Goal: Task Accomplishment & Management: Manage account settings

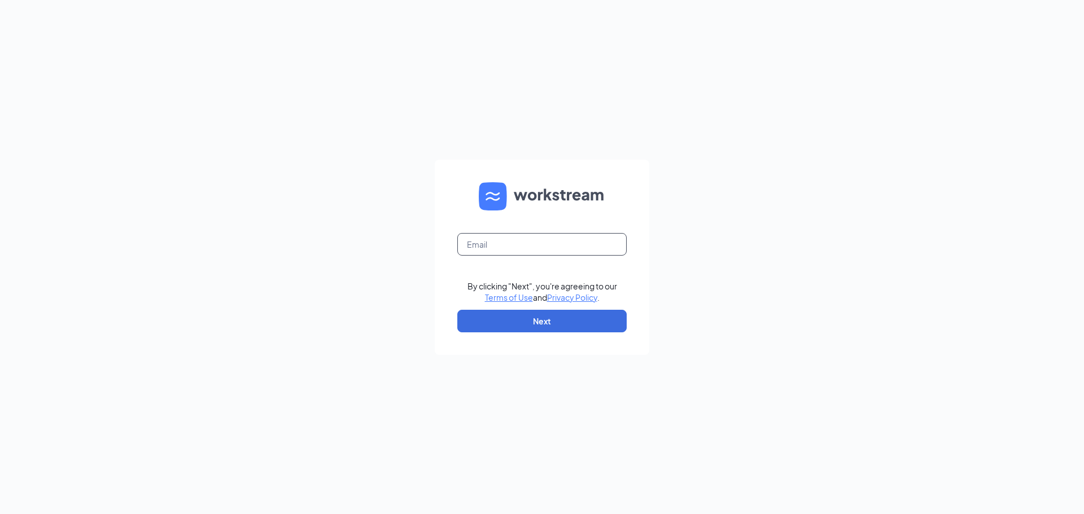
click at [526, 251] on input "text" at bounding box center [541, 244] width 169 height 23
type input "restfhs1844@firehousesubs.com"
click at [547, 313] on button "Next" at bounding box center [541, 321] width 169 height 23
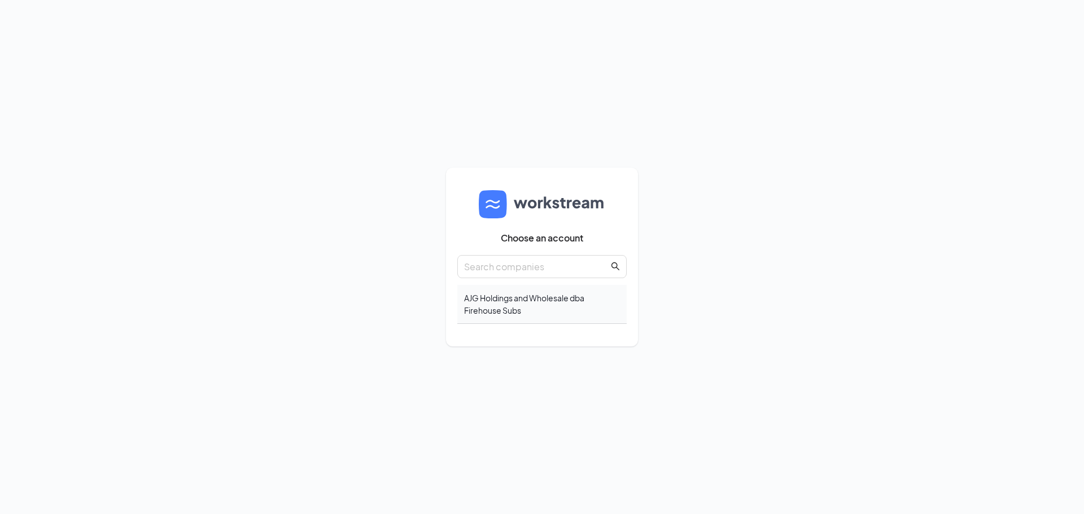
click at [501, 302] on div "AJG Holdings and Wholesale dba Firehouse Subs" at bounding box center [541, 304] width 169 height 39
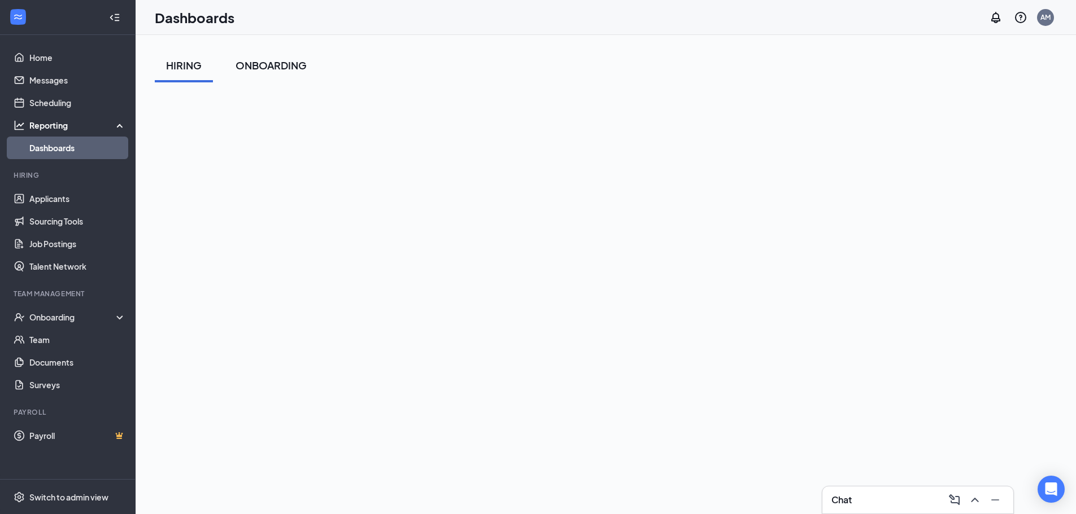
click at [255, 60] on div "ONBOARDING" at bounding box center [270, 65] width 71 height 14
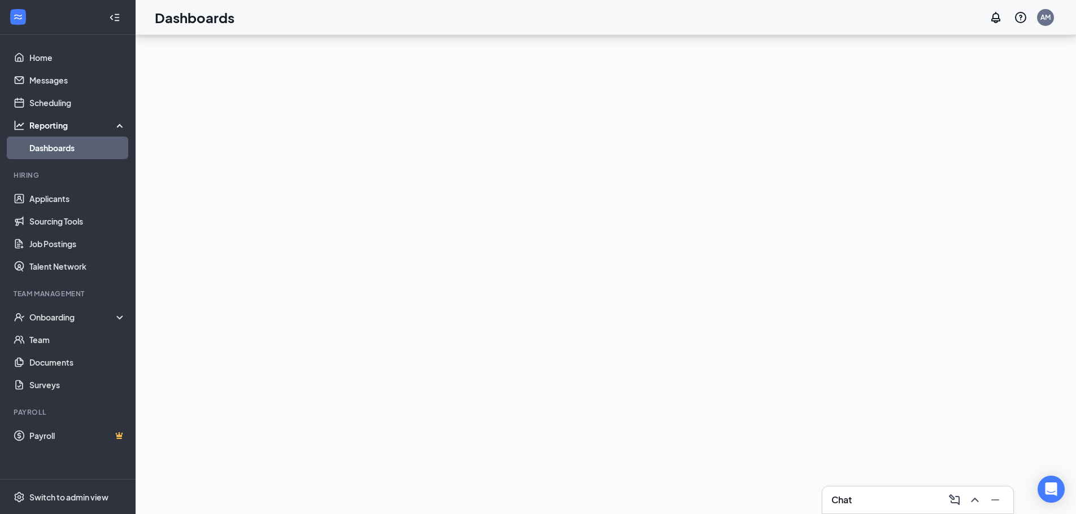
scroll to position [110, 0]
click at [56, 202] on link "Applicants" at bounding box center [77, 198] width 97 height 23
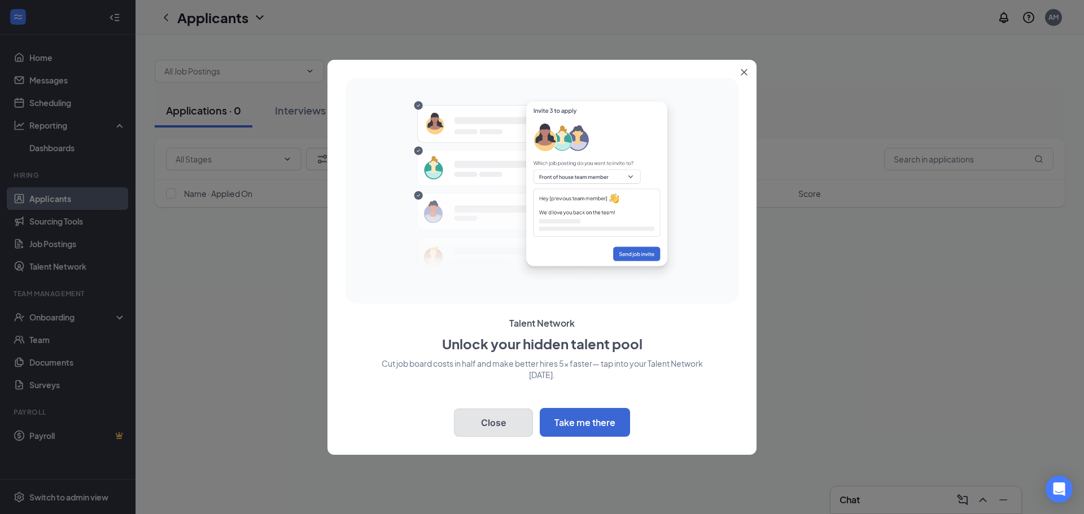
click at [498, 431] on button "Close" at bounding box center [493, 423] width 79 height 28
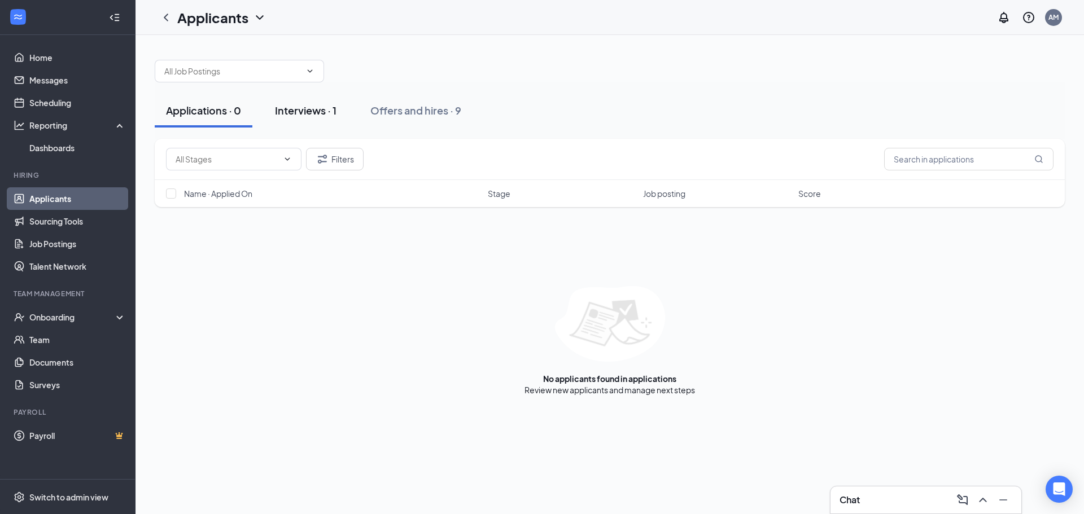
click at [291, 108] on div "Interviews · 1" at bounding box center [306, 110] width 62 height 14
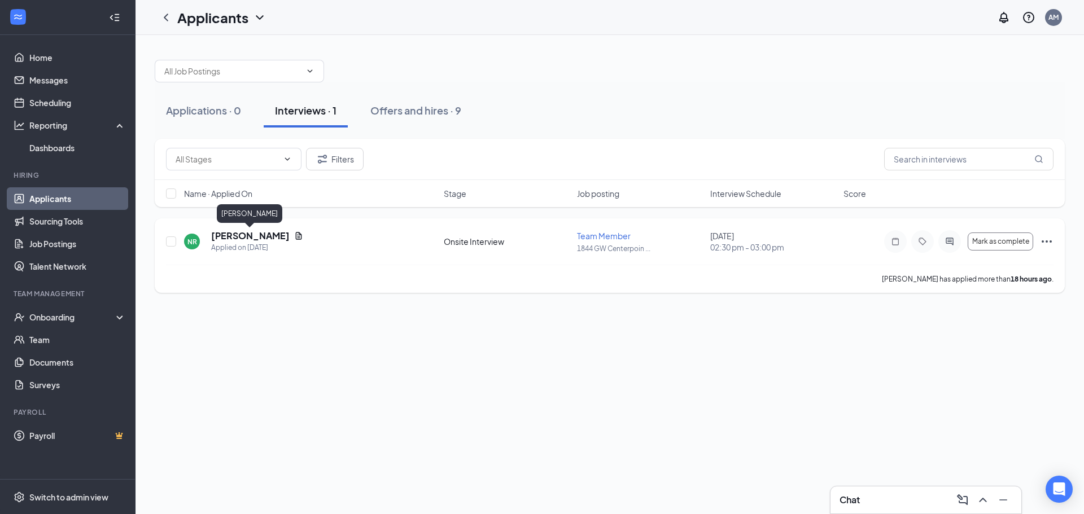
click at [275, 235] on h5 "[PERSON_NAME]" at bounding box center [250, 236] width 78 height 12
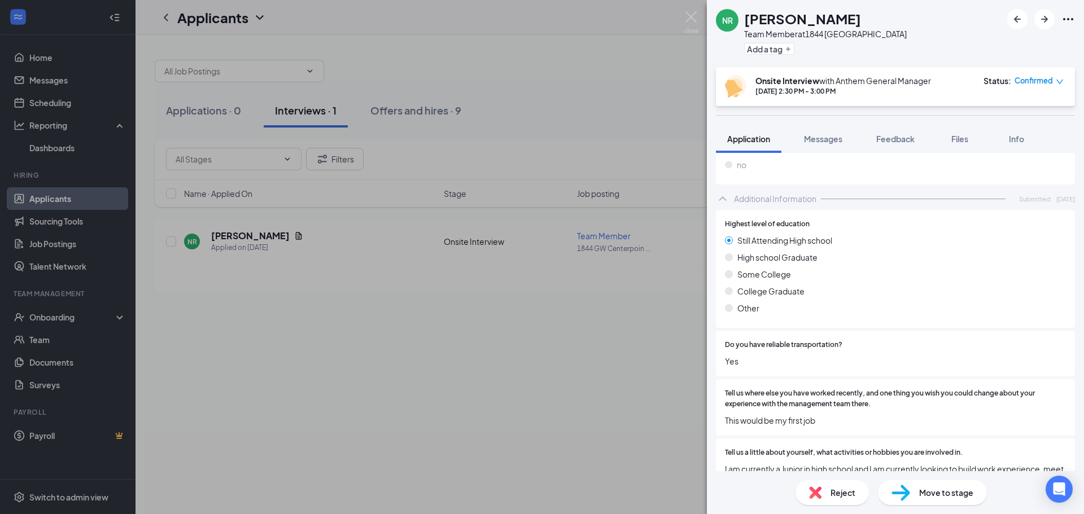
scroll to position [706, 0]
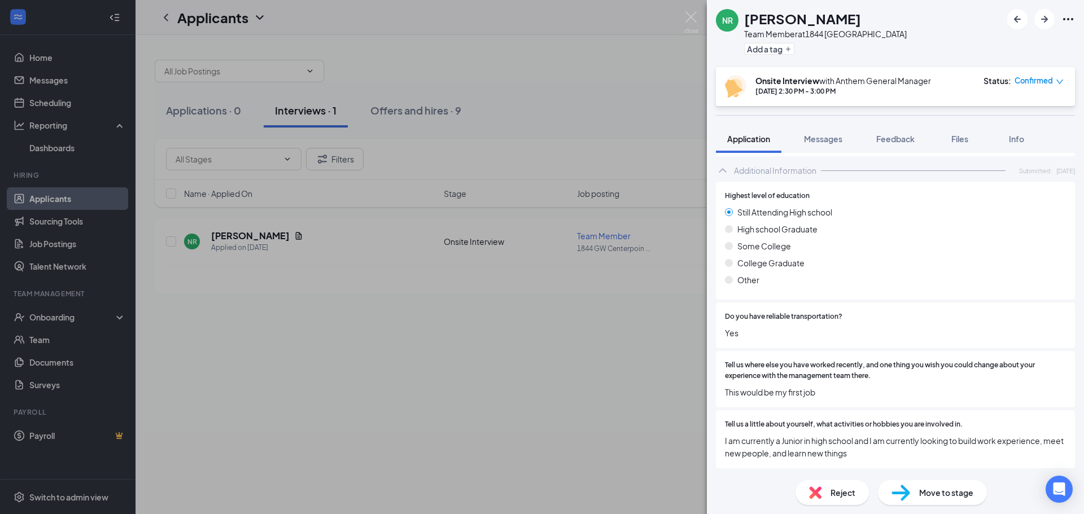
click at [346, 439] on div "NR [PERSON_NAME] Team Member at 1844 [GEOGRAPHIC_DATA] Add a tag Onsite Intervi…" at bounding box center [542, 257] width 1084 height 514
